Goal: Transaction & Acquisition: Purchase product/service

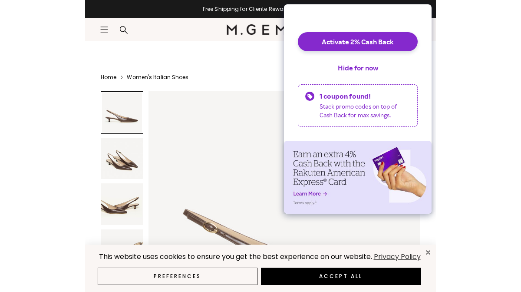
scroll to position [116, 0]
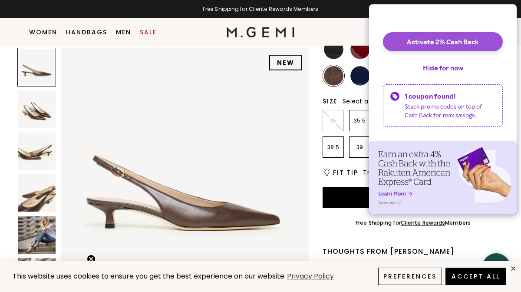
click at [351, 47] on button "Activate 2% Cash Back" at bounding box center [443, 41] width 120 height 19
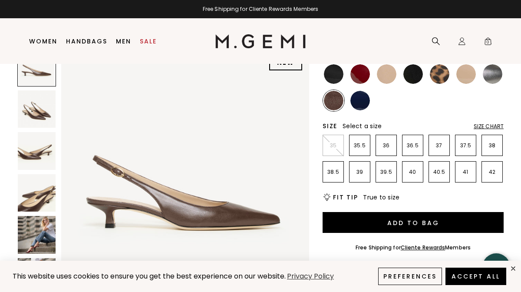
scroll to position [110, 0]
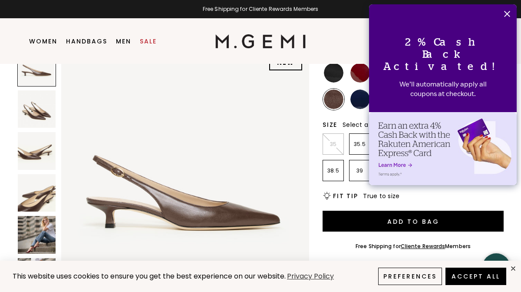
click at [507, 11] on icon "Close" at bounding box center [507, 13] width 7 height 7
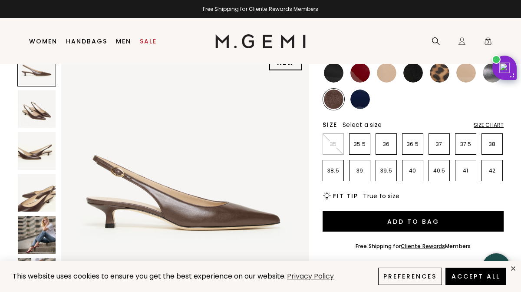
click at [491, 129] on div "Size Chart" at bounding box center [489, 125] width 30 height 7
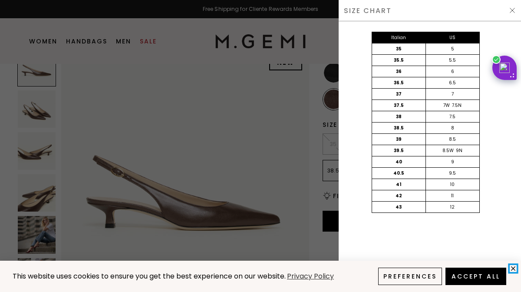
click at [513, 269] on icon "close" at bounding box center [513, 268] width 7 height 7
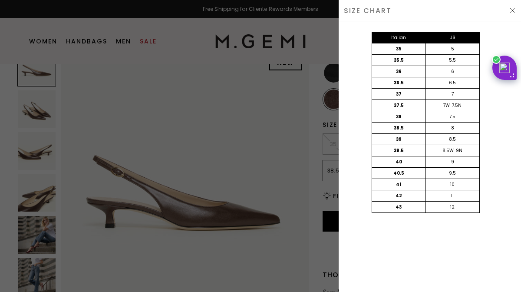
click at [513, 10] on img at bounding box center [512, 10] width 7 height 7
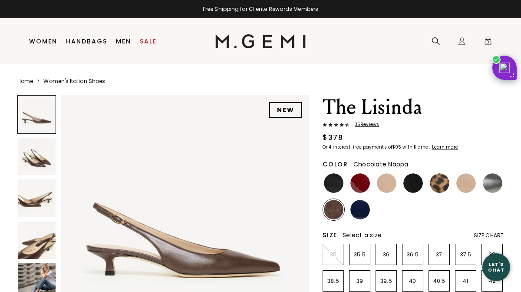
scroll to position [110, 0]
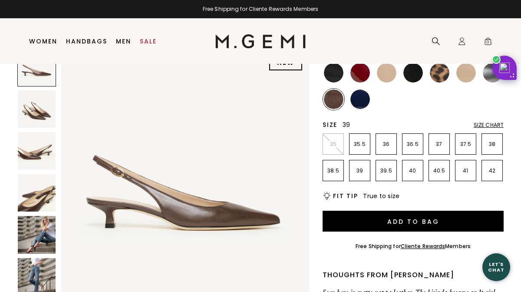
click at [359, 174] on p "39" at bounding box center [360, 170] width 20 height 7
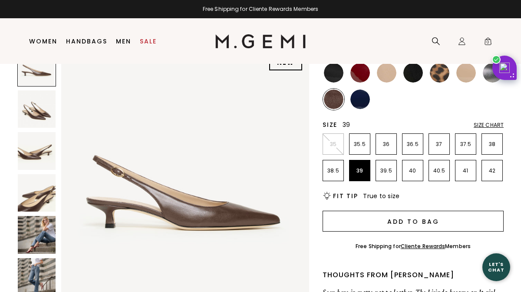
click at [401, 232] on button "Add to Bag" at bounding box center [413, 221] width 181 height 21
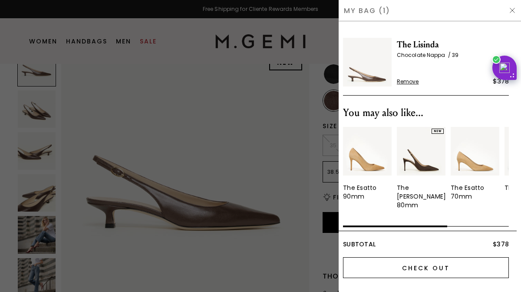
click at [430, 267] on input "Check Out" at bounding box center [426, 267] width 166 height 21
